Goal: Task Accomplishment & Management: Manage account settings

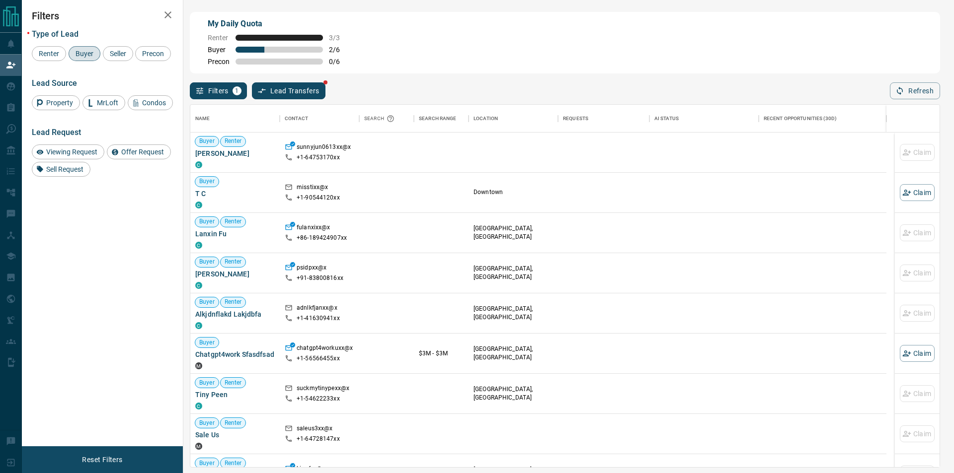
click at [907, 97] on button "Refresh" at bounding box center [915, 90] width 50 height 17
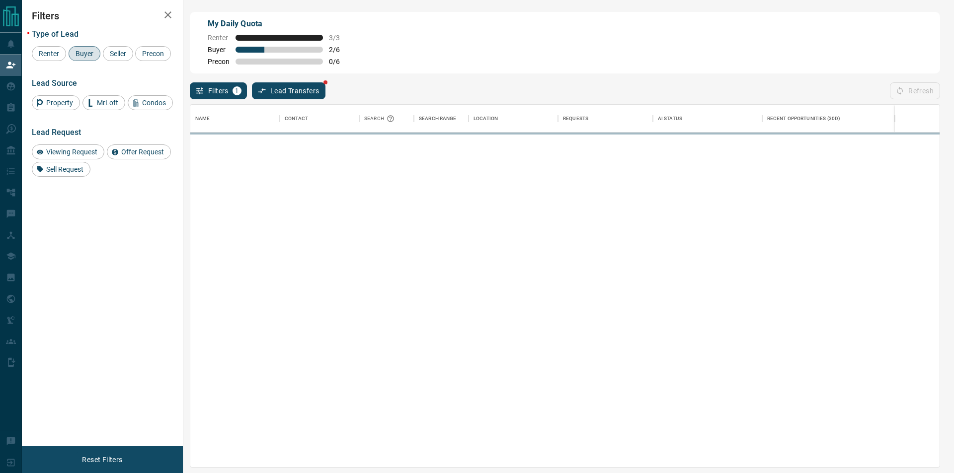
scroll to position [355, 741]
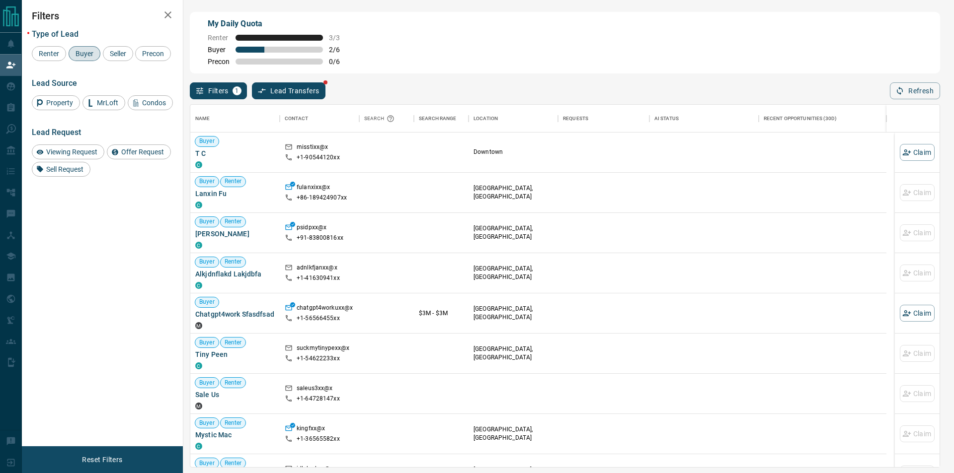
click at [913, 102] on div "Name Contact Search Search Range Location Requests AI Status Recent Opportuniti…" at bounding box center [565, 283] width 750 height 369
click at [913, 92] on button "Refresh" at bounding box center [915, 90] width 50 height 17
click at [885, 71] on div "My Daily Quota Renter 3 / 3 Buyer 2 / 6 Precon 0 / 6" at bounding box center [565, 43] width 750 height 62
click at [923, 87] on button "Refresh" at bounding box center [915, 90] width 50 height 17
click at [922, 92] on button "Refresh" at bounding box center [915, 90] width 50 height 17
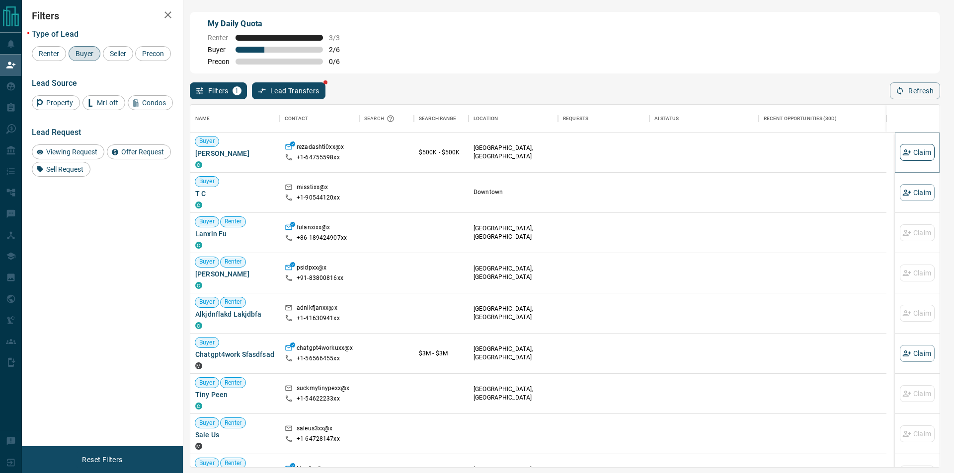
click at [907, 152] on button "Claim" at bounding box center [917, 152] width 35 height 17
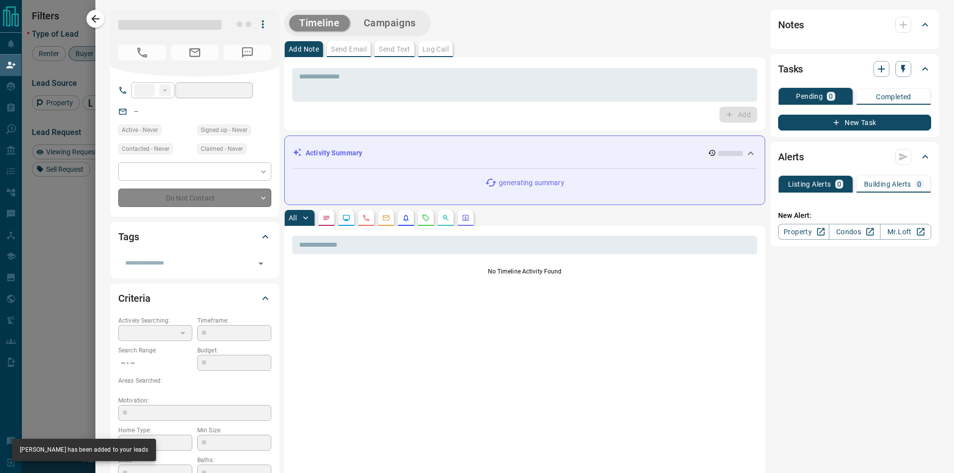
type input "**"
type input "**********"
type input "**"
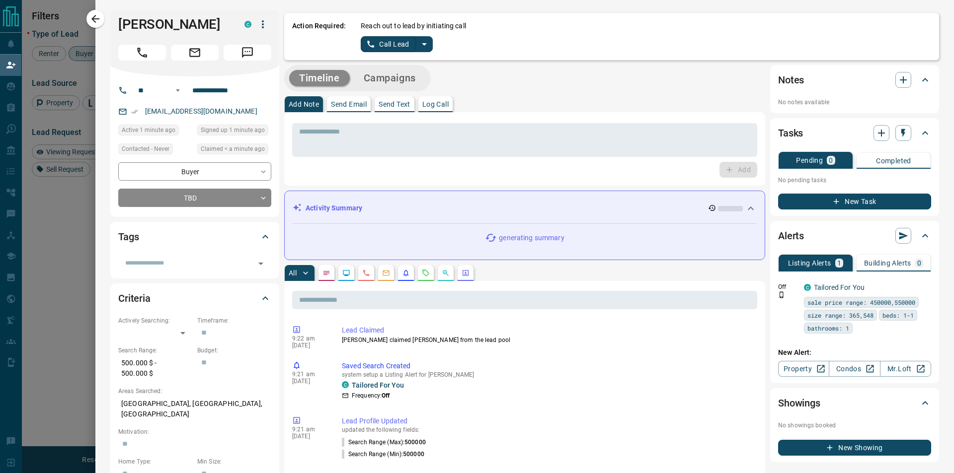
click at [430, 45] on div "Reach out to lead by initiating call Call Lead" at bounding box center [646, 36] width 570 height 31
click at [427, 45] on icon "split button" at bounding box center [424, 44] width 12 height 12
click at [421, 74] on li "Log Manual Call" at bounding box center [396, 78] width 61 height 15
click at [375, 43] on button "Log Manual Call" at bounding box center [394, 44] width 66 height 16
click at [367, 44] on button "Yes" at bounding box center [371, 43] width 20 height 15
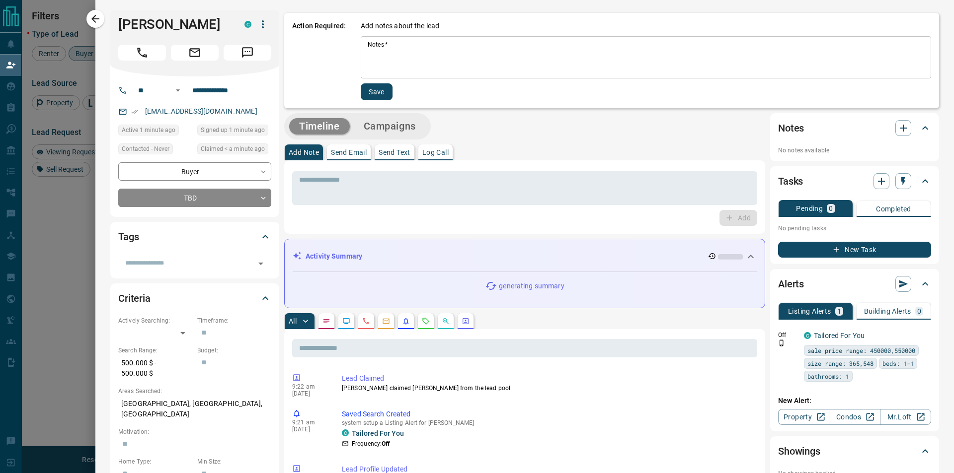
click at [397, 60] on textarea "Notes   *" at bounding box center [646, 58] width 556 height 34
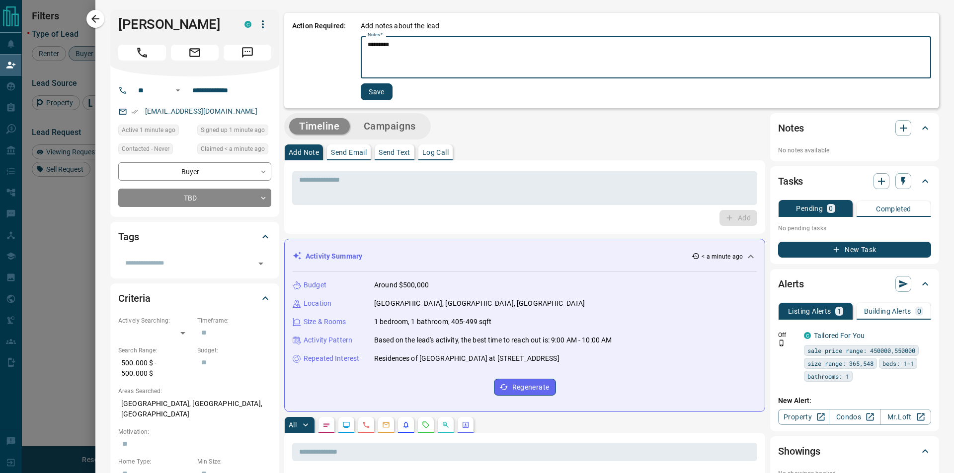
type textarea "*********"
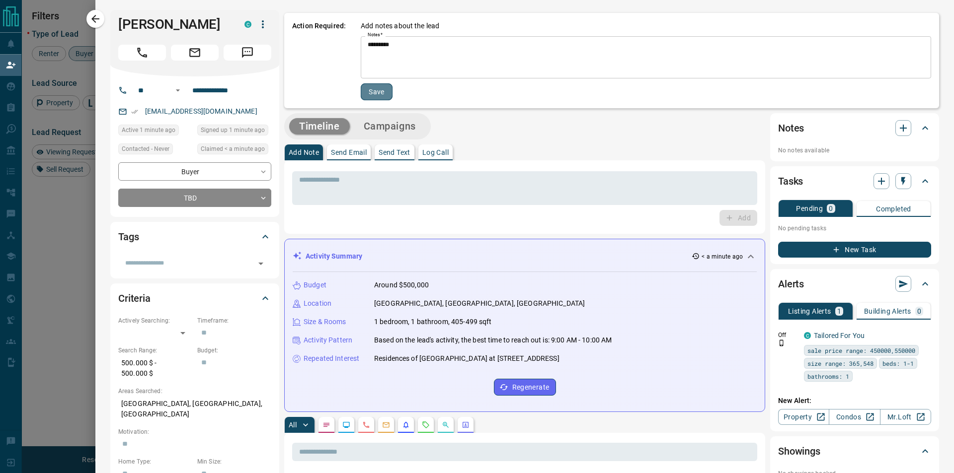
click at [370, 91] on button "Save" at bounding box center [377, 91] width 32 height 17
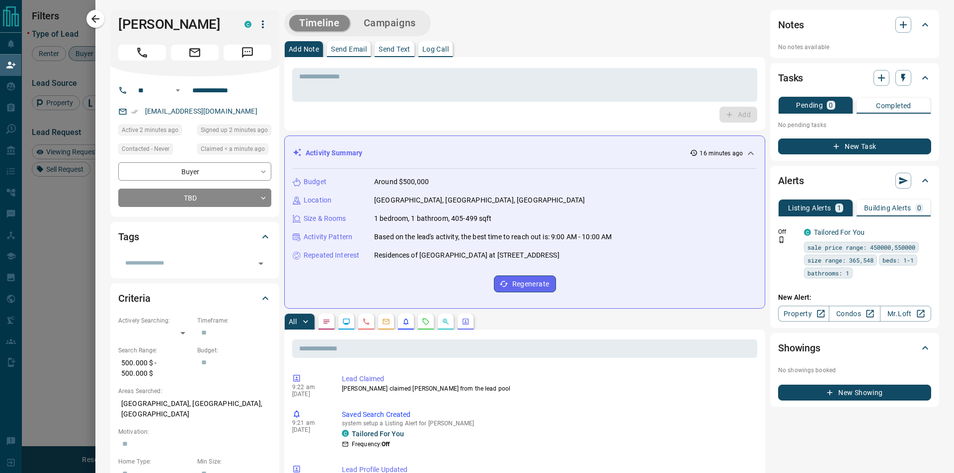
click at [90, 19] on icon "button" at bounding box center [95, 19] width 12 height 12
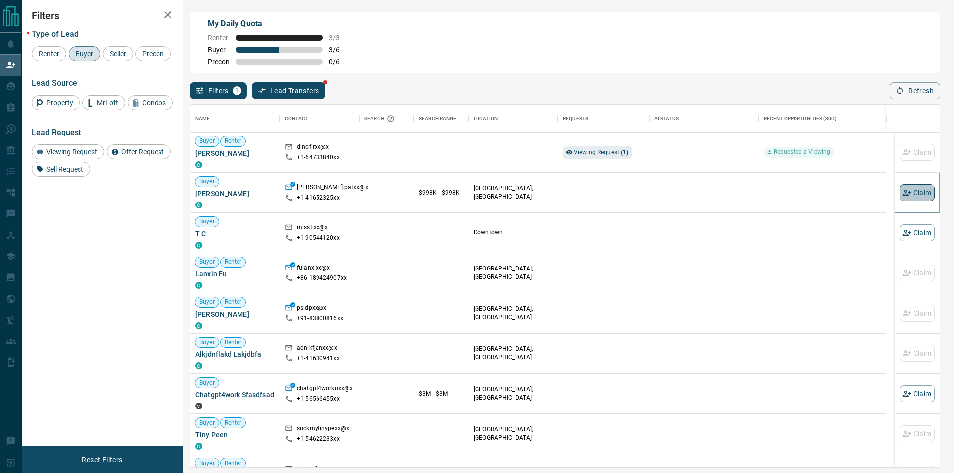
click at [901, 188] on button "Claim" at bounding box center [917, 192] width 35 height 17
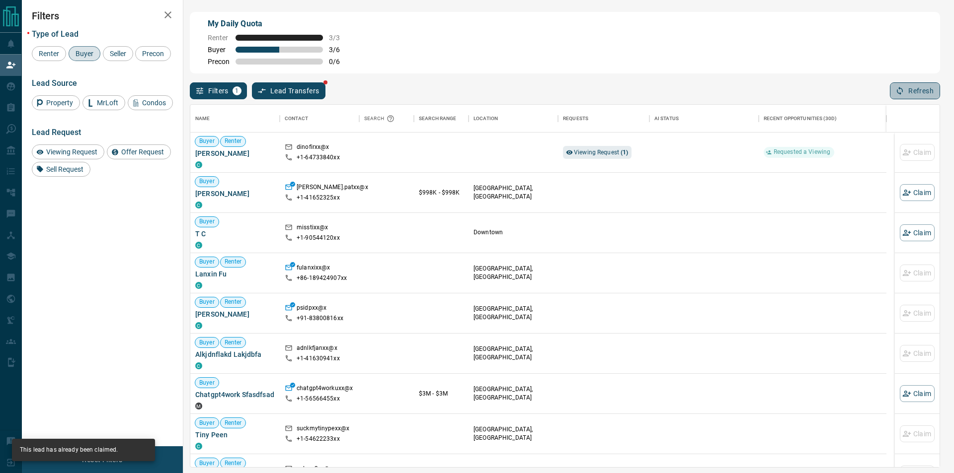
click at [914, 99] on button "Refresh" at bounding box center [915, 90] width 50 height 17
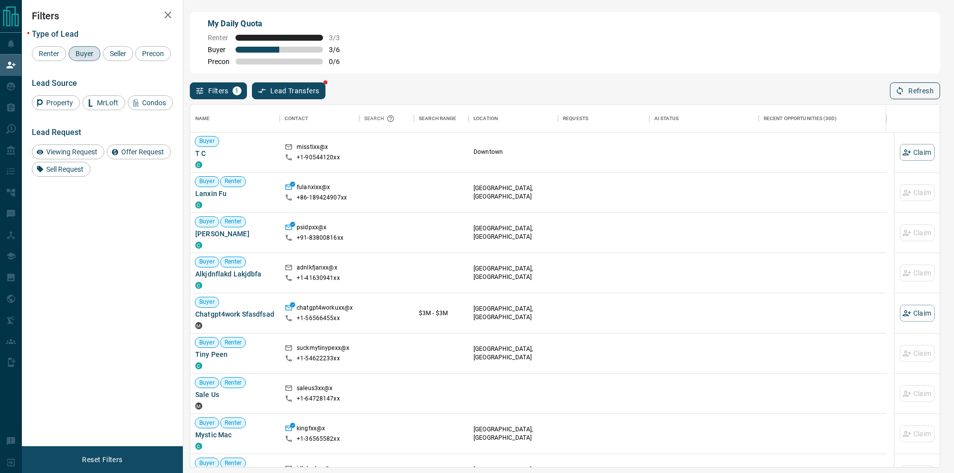
click at [910, 88] on button "Refresh" at bounding box center [915, 90] width 50 height 17
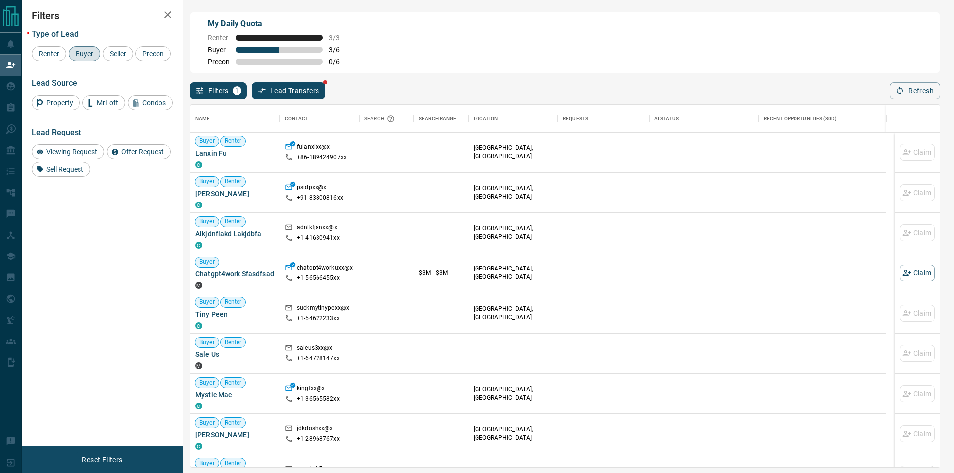
click at [910, 89] on button "Refresh" at bounding box center [915, 90] width 50 height 17
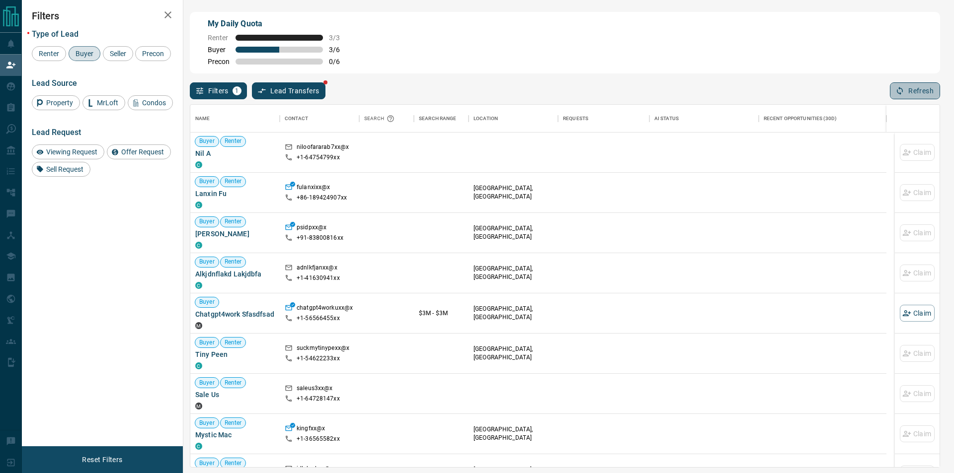
click at [894, 87] on button "Refresh" at bounding box center [915, 90] width 50 height 17
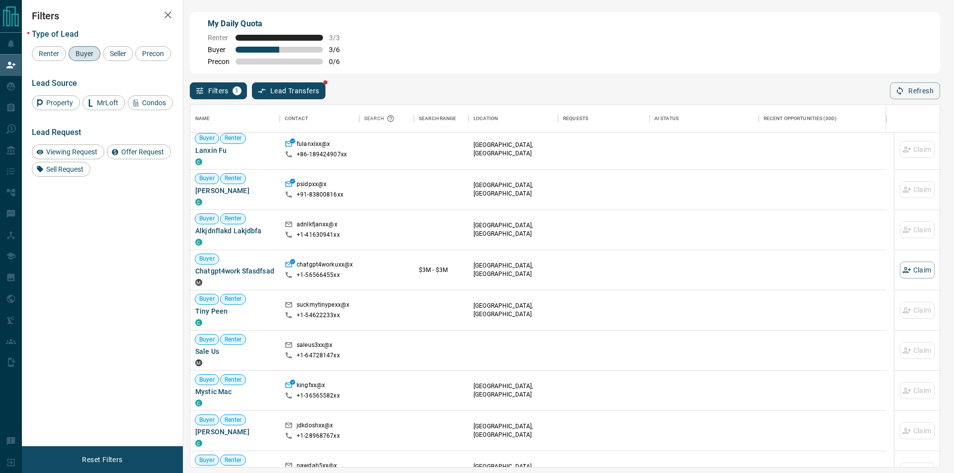
scroll to position [0, 0]
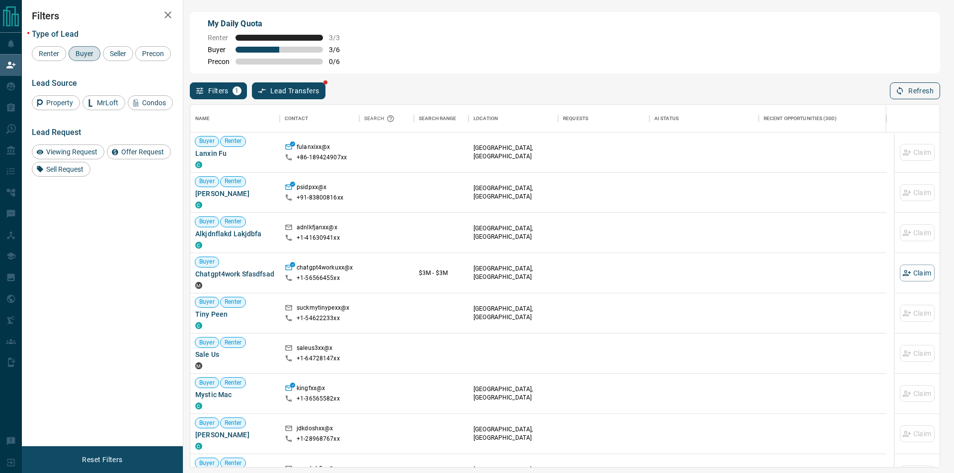
click at [927, 99] on button "Refresh" at bounding box center [915, 90] width 50 height 17
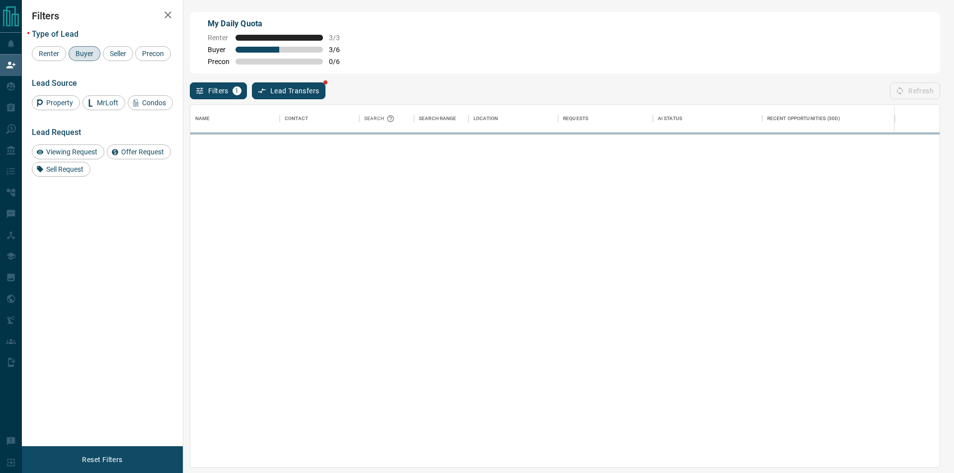
scroll to position [355, 741]
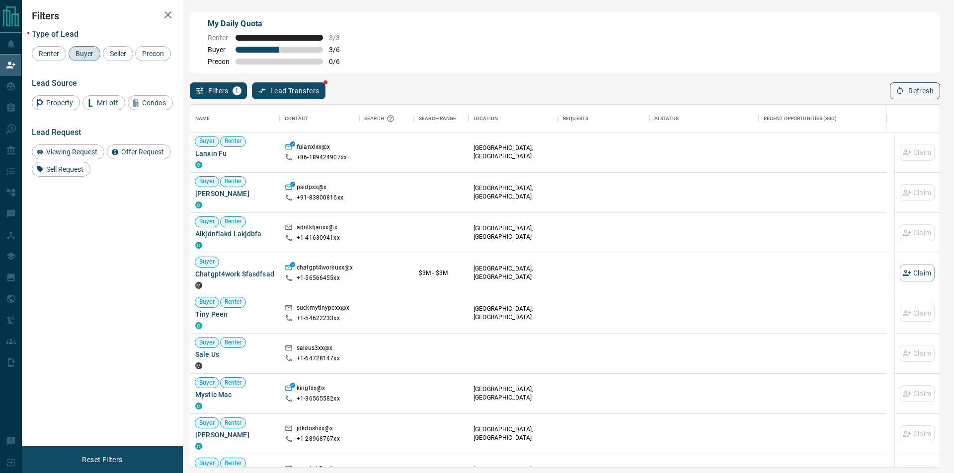
click at [918, 95] on button "Refresh" at bounding box center [915, 90] width 50 height 17
click at [905, 95] on button "Refresh" at bounding box center [915, 90] width 50 height 17
